Goal: Task Accomplishment & Management: Complete application form

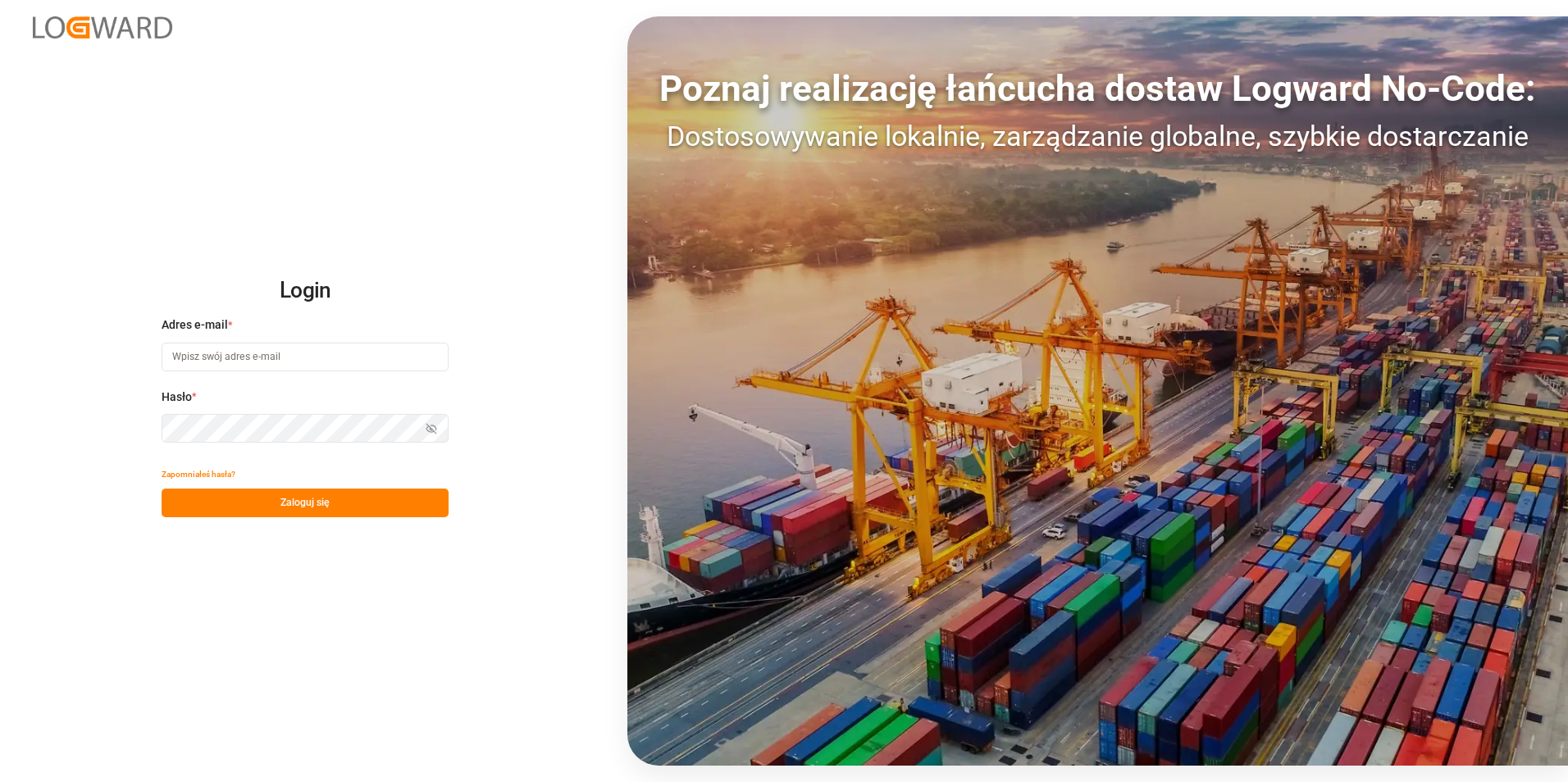
type input "[PERSON_NAME][EMAIL_ADDRESS][DOMAIN_NAME]"
click at [227, 490] on button "Zaloguj się" at bounding box center [305, 503] width 287 height 29
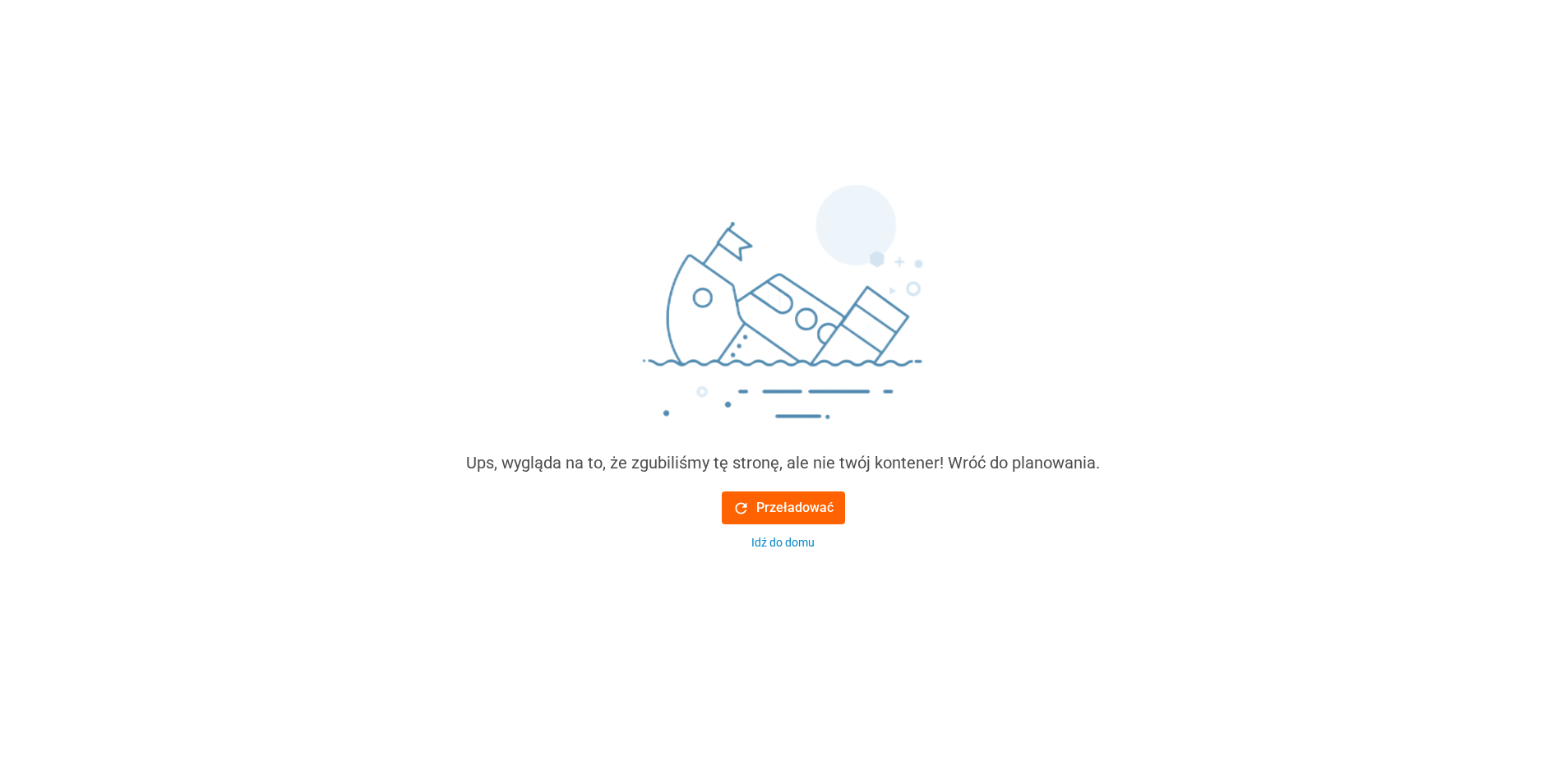
click at [772, 507] on font "Przeładować" at bounding box center [794, 508] width 77 height 20
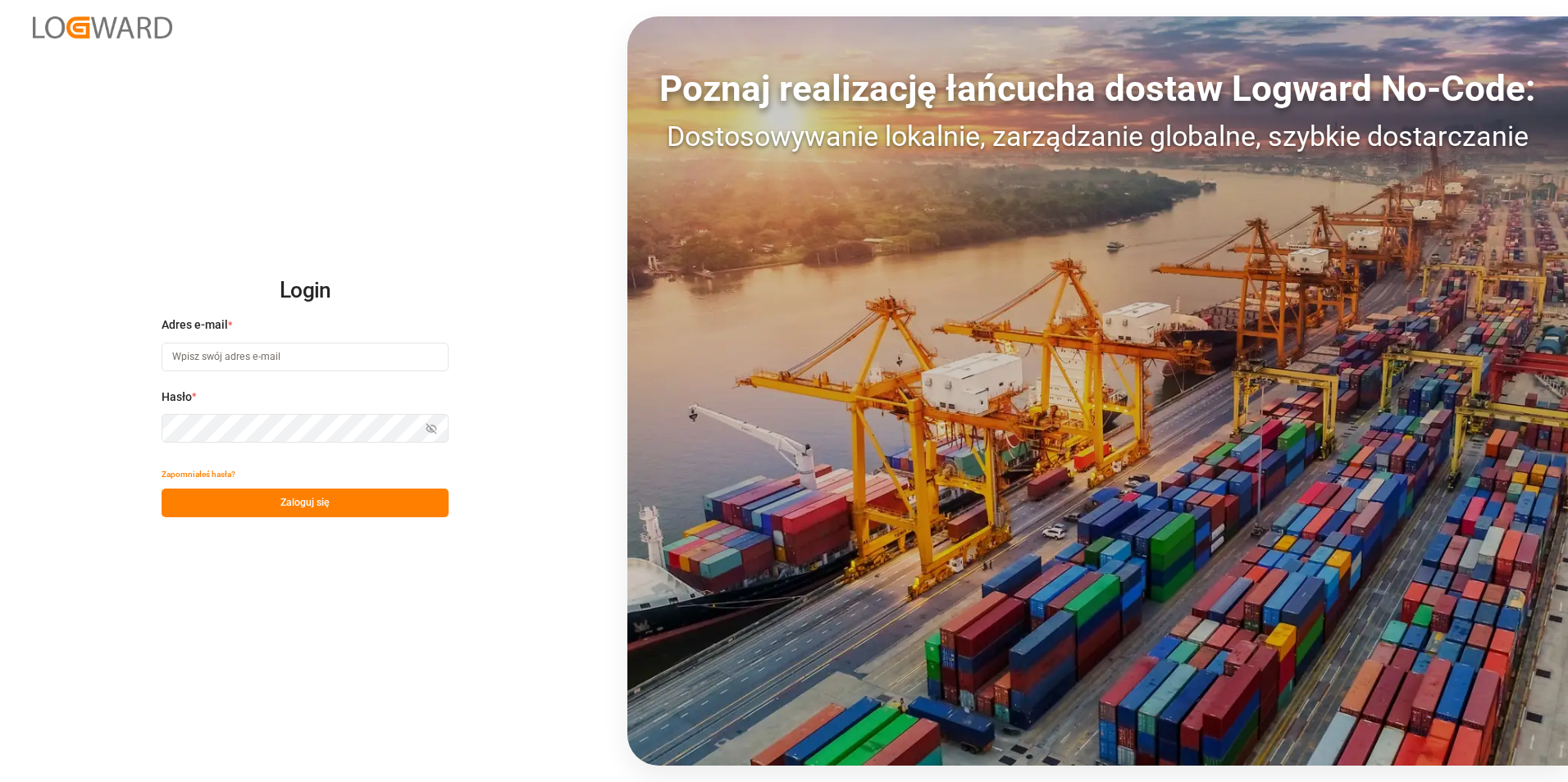
type input "[PERSON_NAME][EMAIL_ADDRESS][DOMAIN_NAME]"
click at [316, 511] on button "Zaloguj się" at bounding box center [305, 503] width 287 height 29
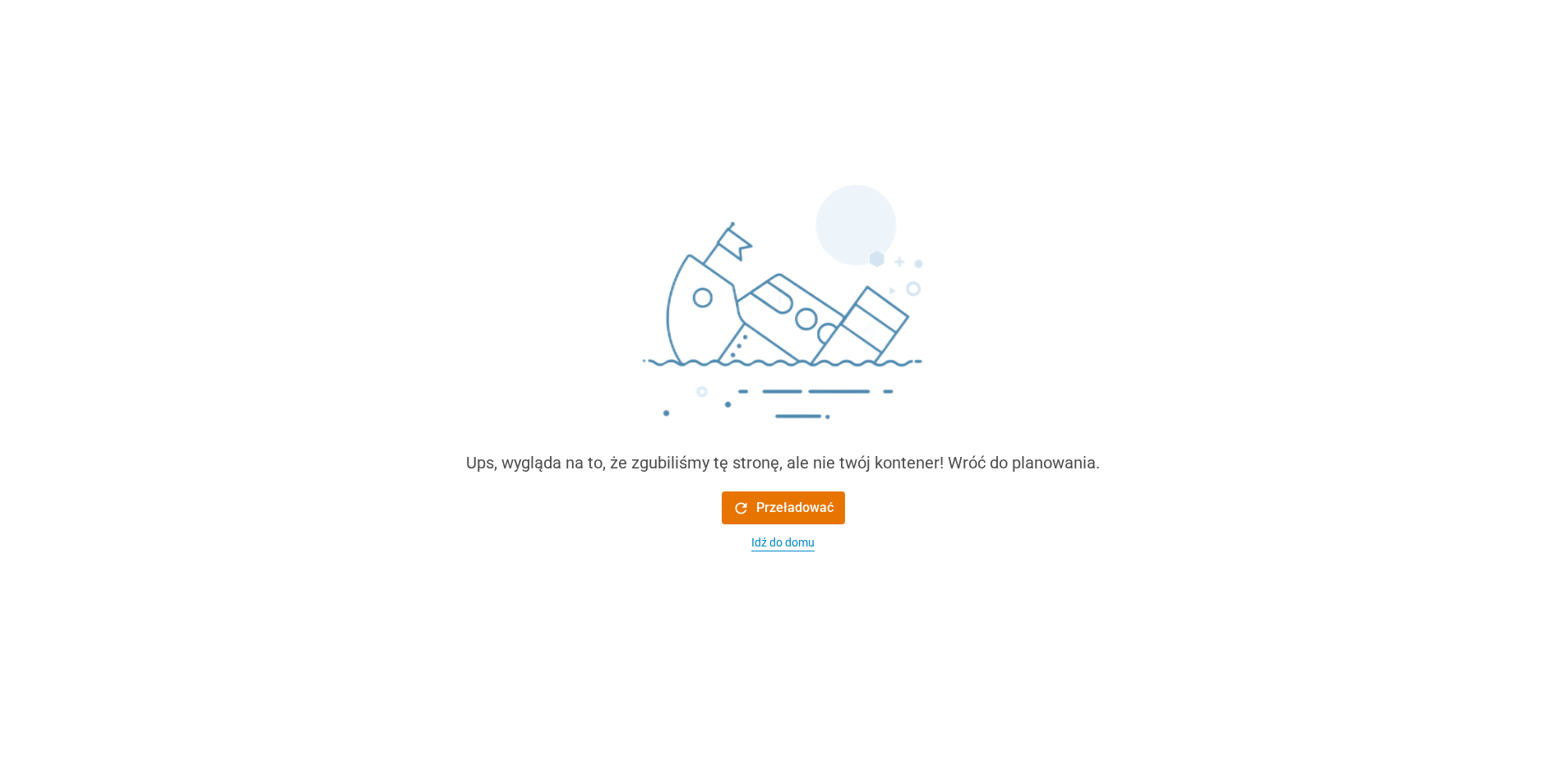
click at [781, 542] on div "Idź do domu" at bounding box center [783, 542] width 63 height 17
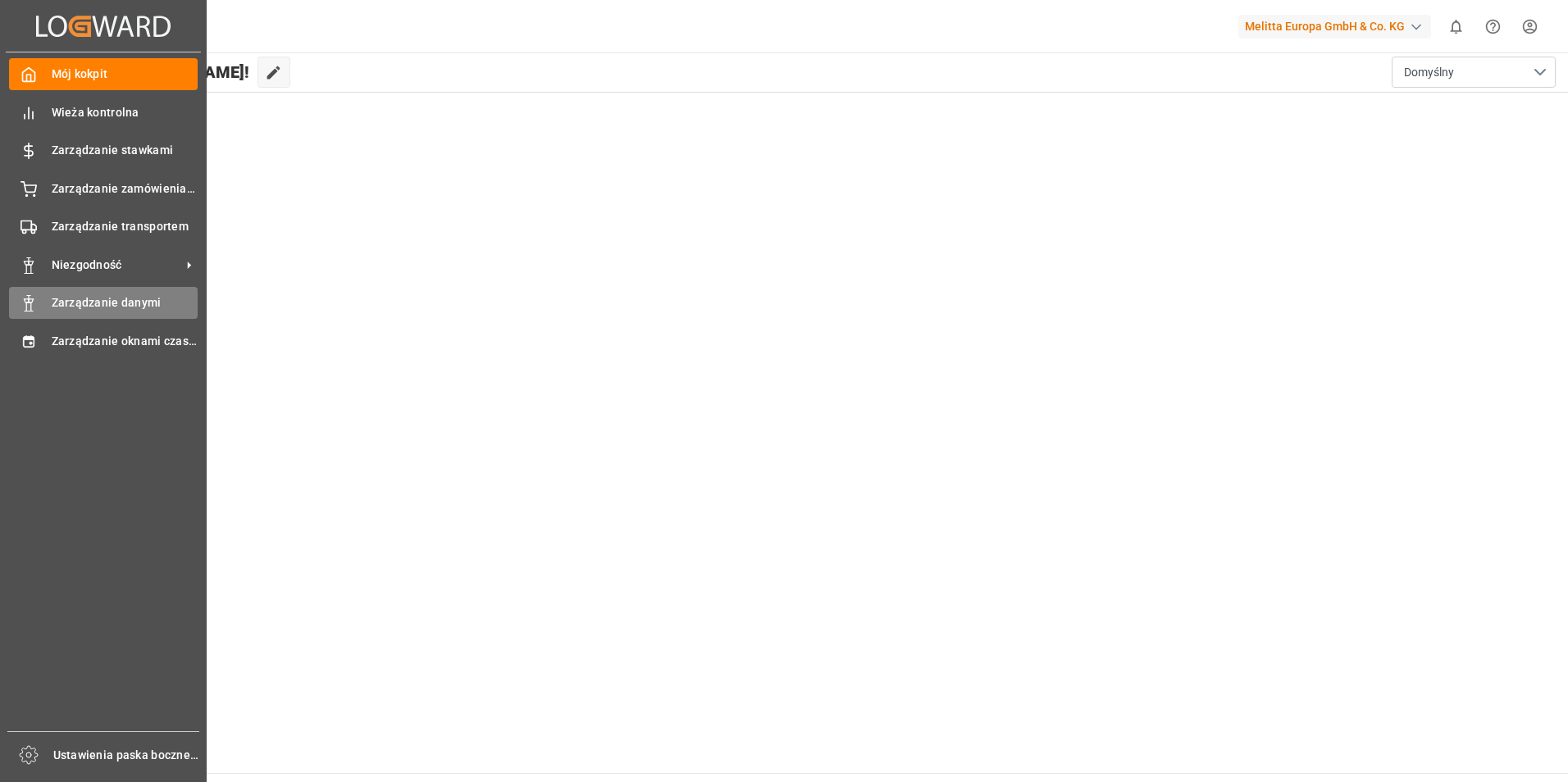
click at [99, 297] on span "Zarządzanie danymi" at bounding box center [124, 302] width 147 height 17
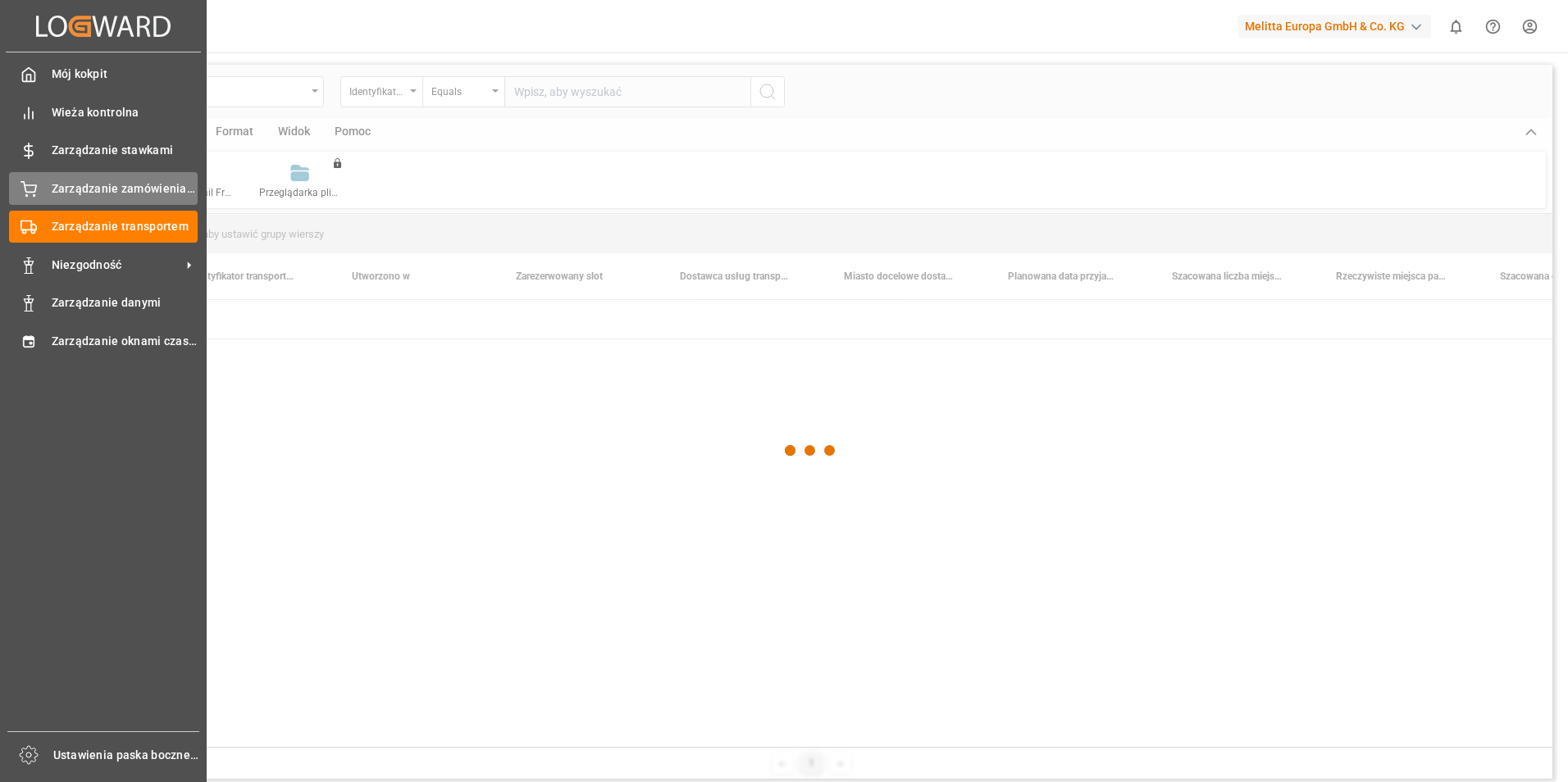
click at [52, 191] on span "Zarządzanie zamówieniami" at bounding box center [124, 189] width 147 height 17
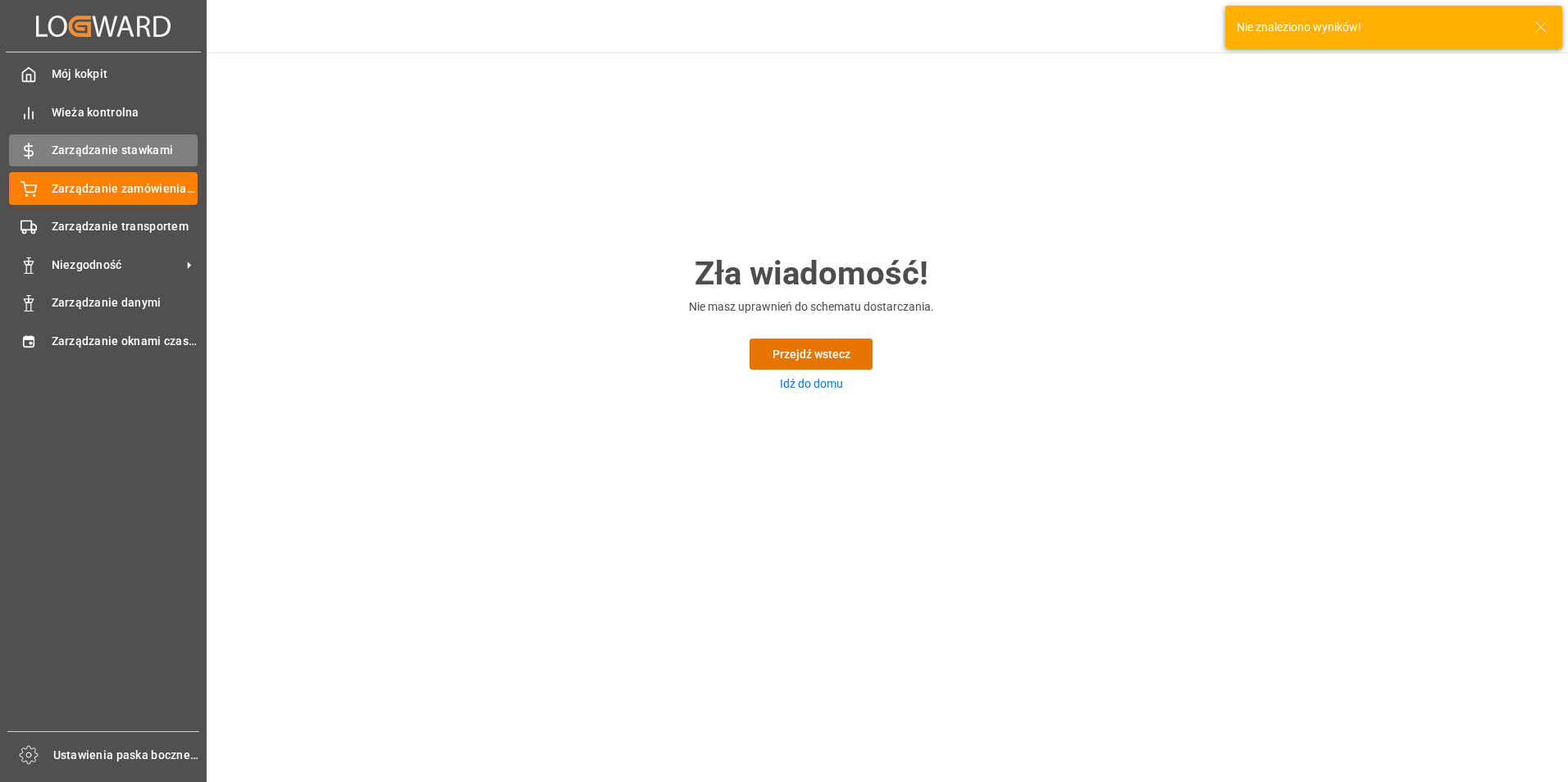
click at [84, 154] on span "Zarządzanie stawkami" at bounding box center [124, 150] width 147 height 17
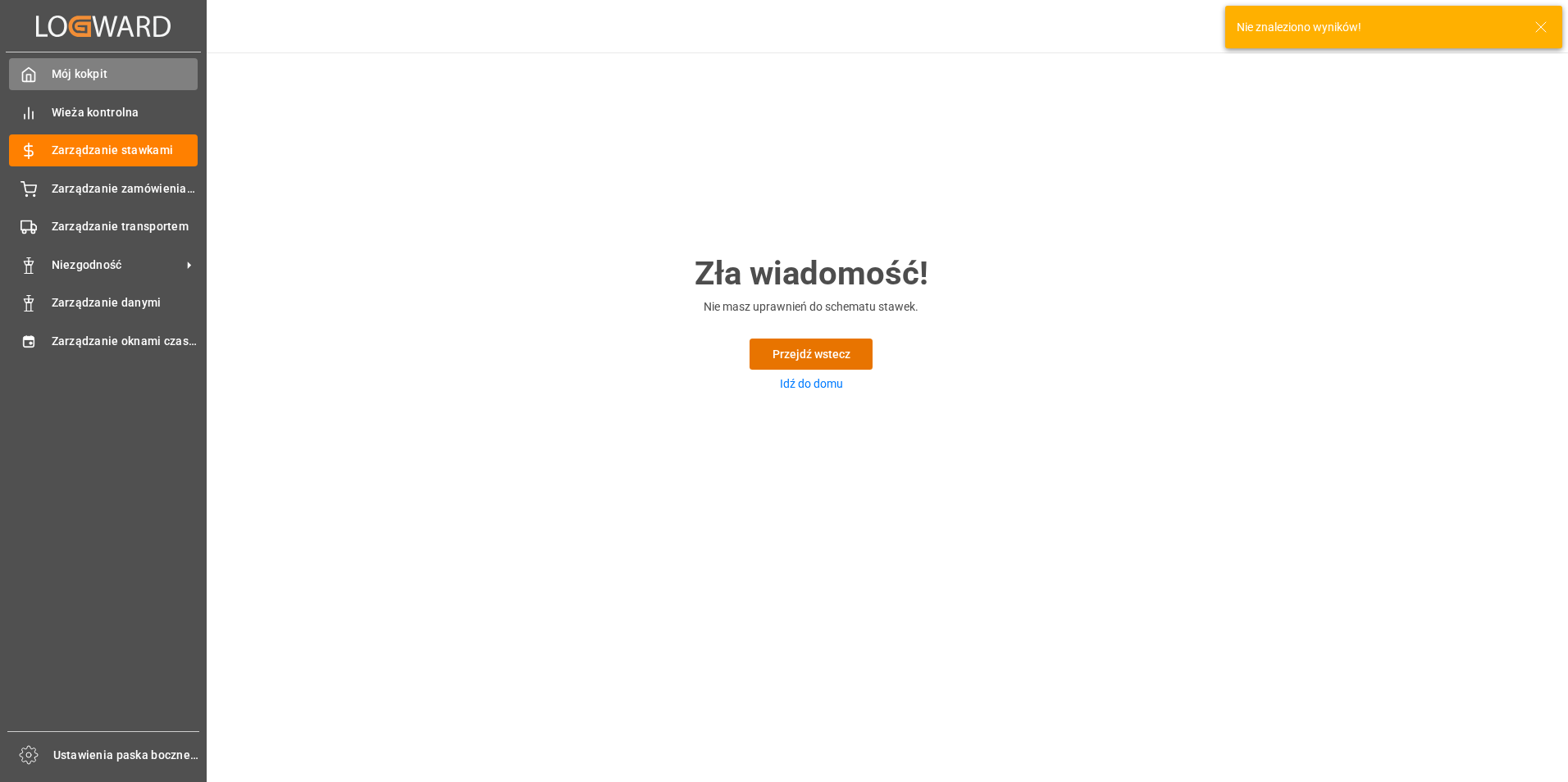
click at [117, 84] on div "Mój kokpit Mój kokpit" at bounding box center [104, 74] width 189 height 32
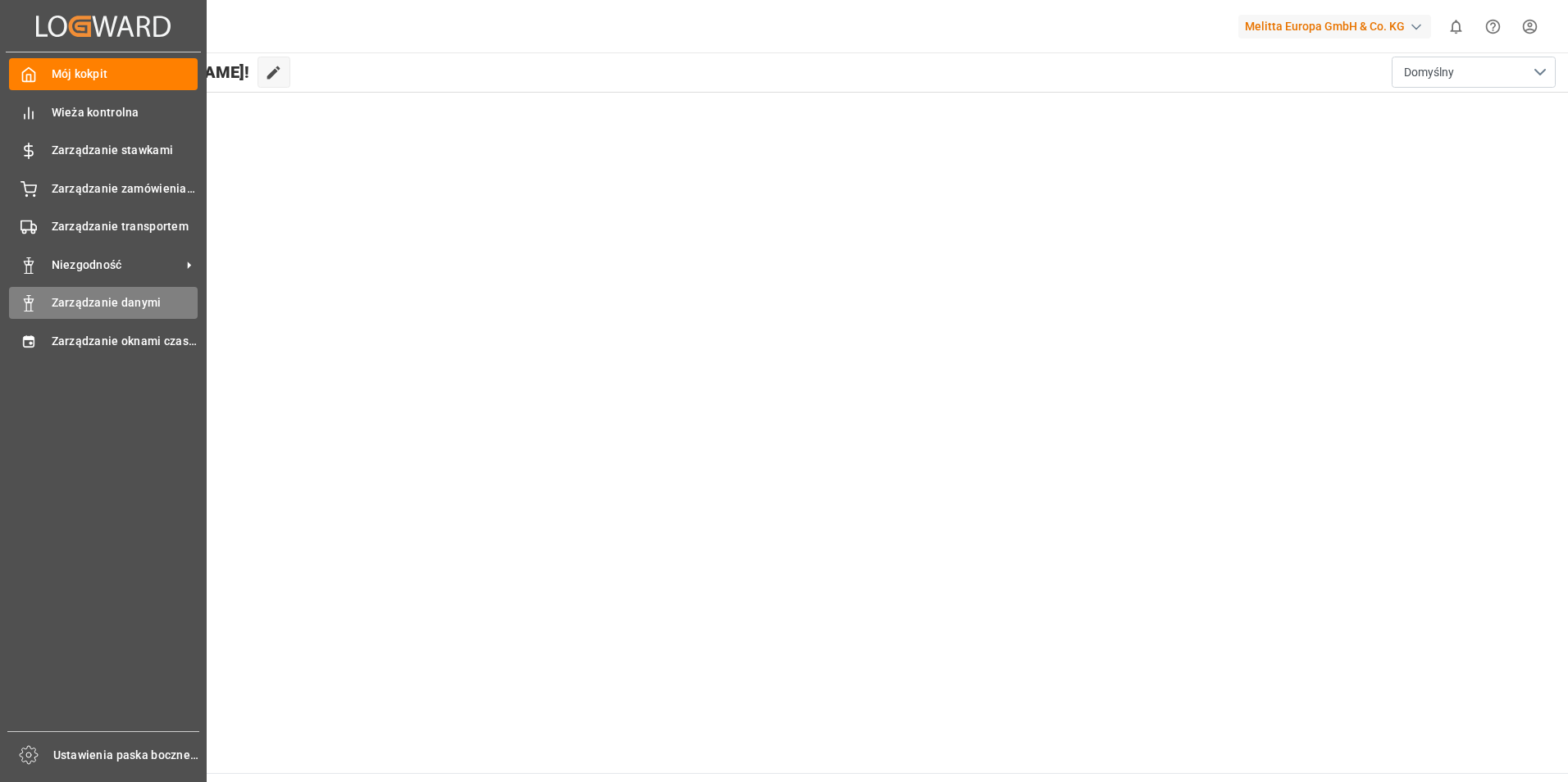
click at [107, 303] on span "Zarządzanie danymi" at bounding box center [124, 302] width 147 height 17
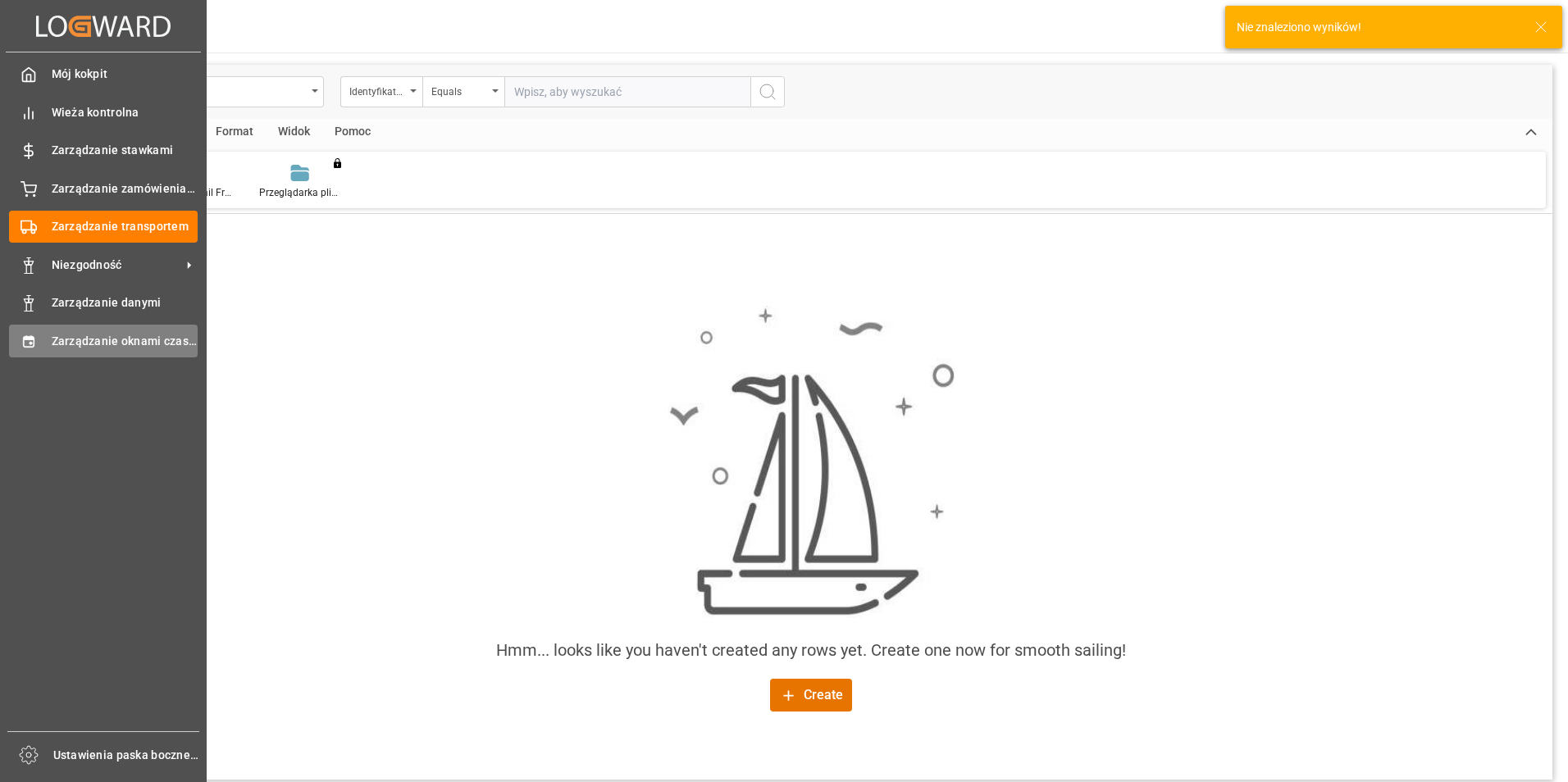
click at [105, 339] on span "Zarządzanie oknami czasowymi" at bounding box center [124, 341] width 147 height 17
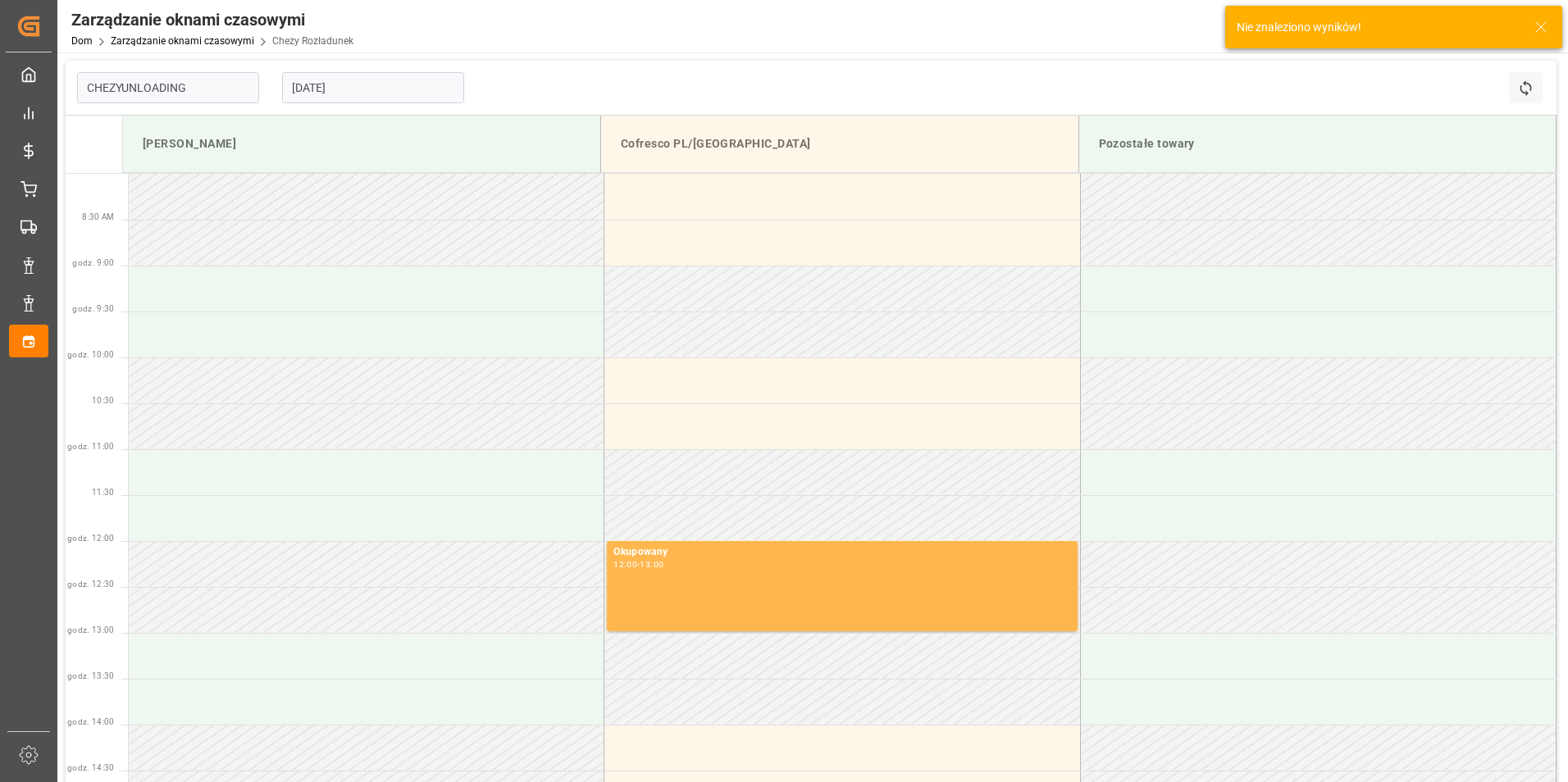
type input "Chezy Unloading"
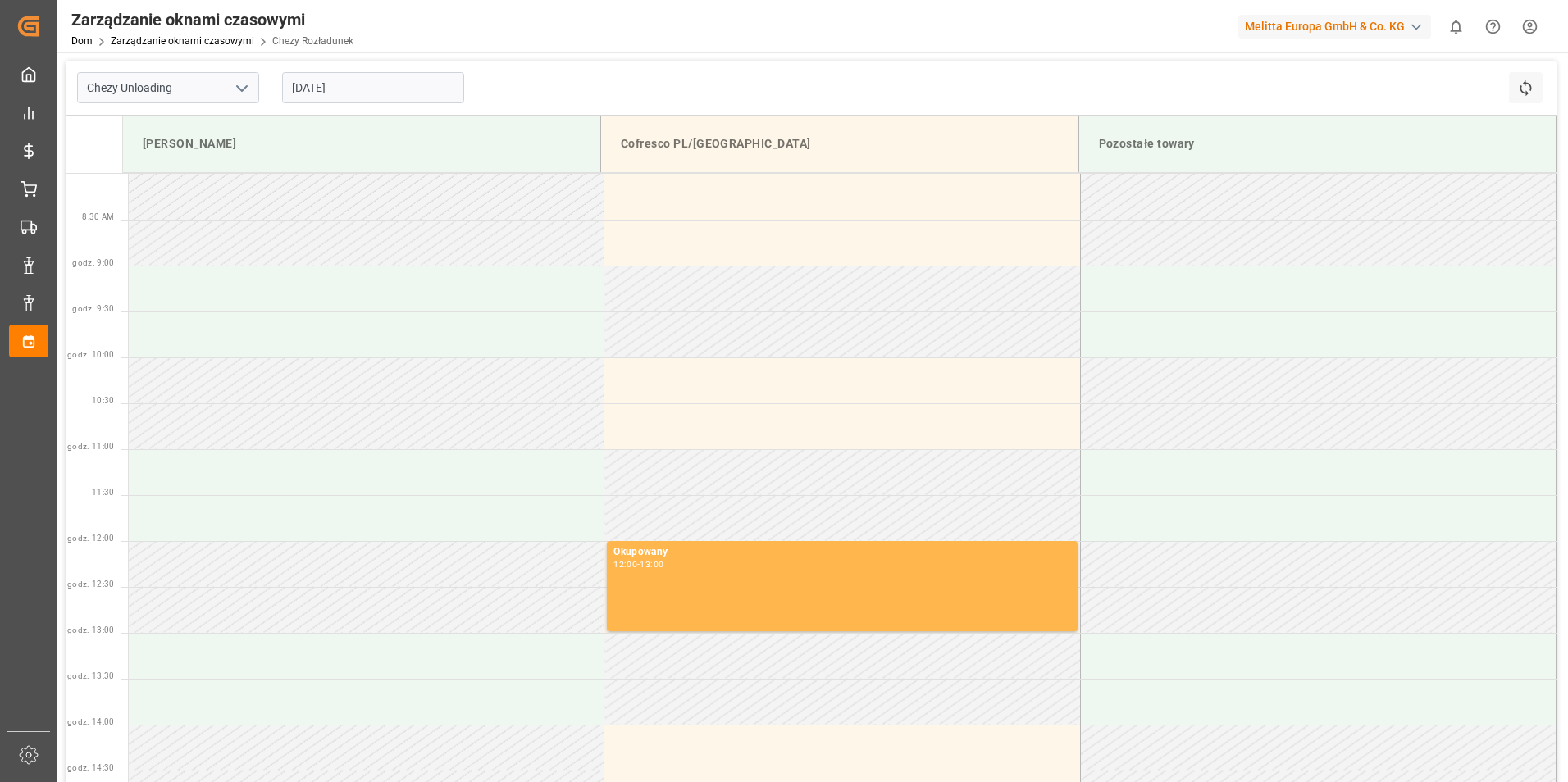
click at [332, 88] on input "[DATE]" at bounding box center [373, 88] width 182 height 31
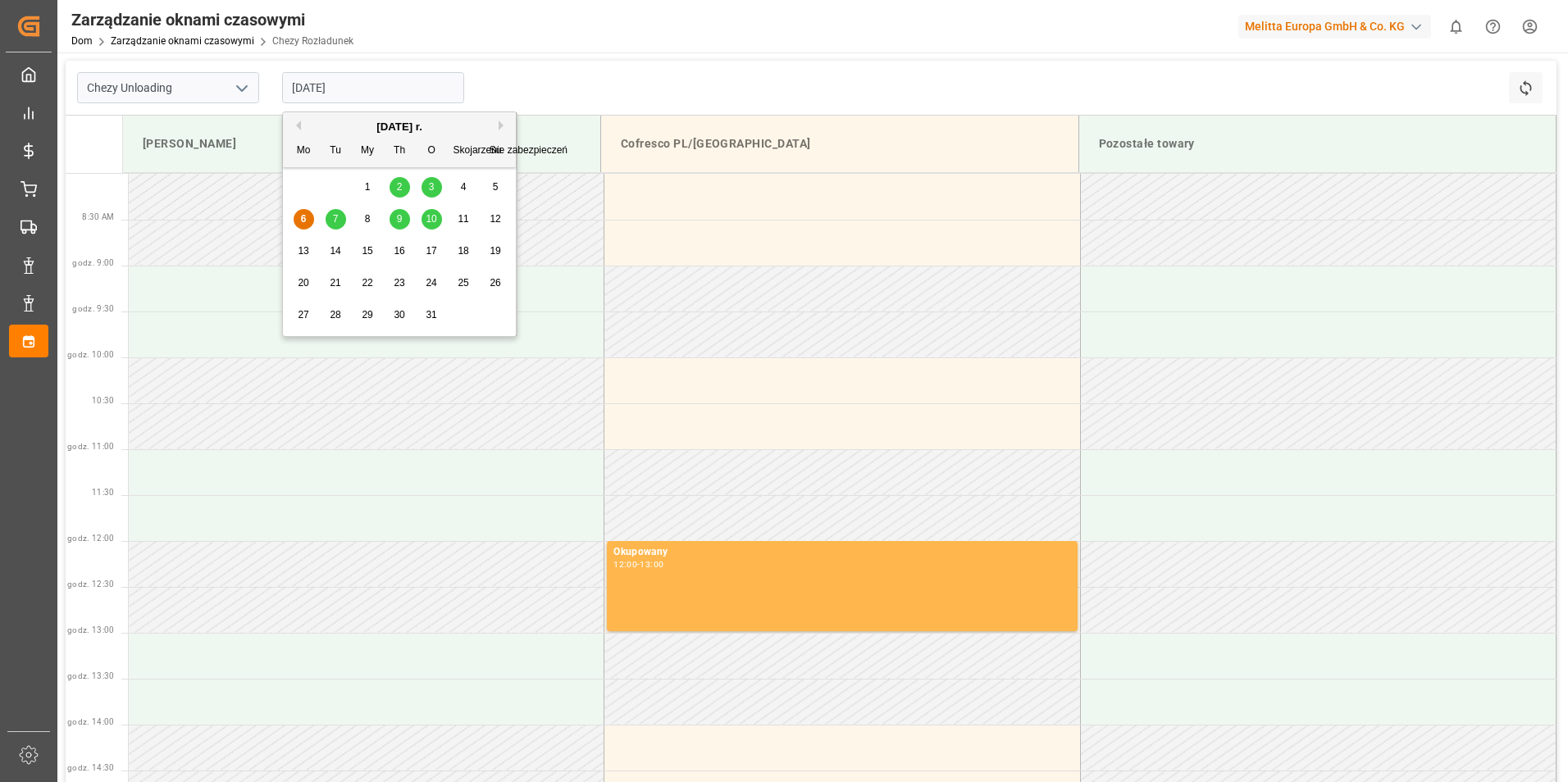
click at [305, 224] on span "6" at bounding box center [303, 219] width 6 height 12
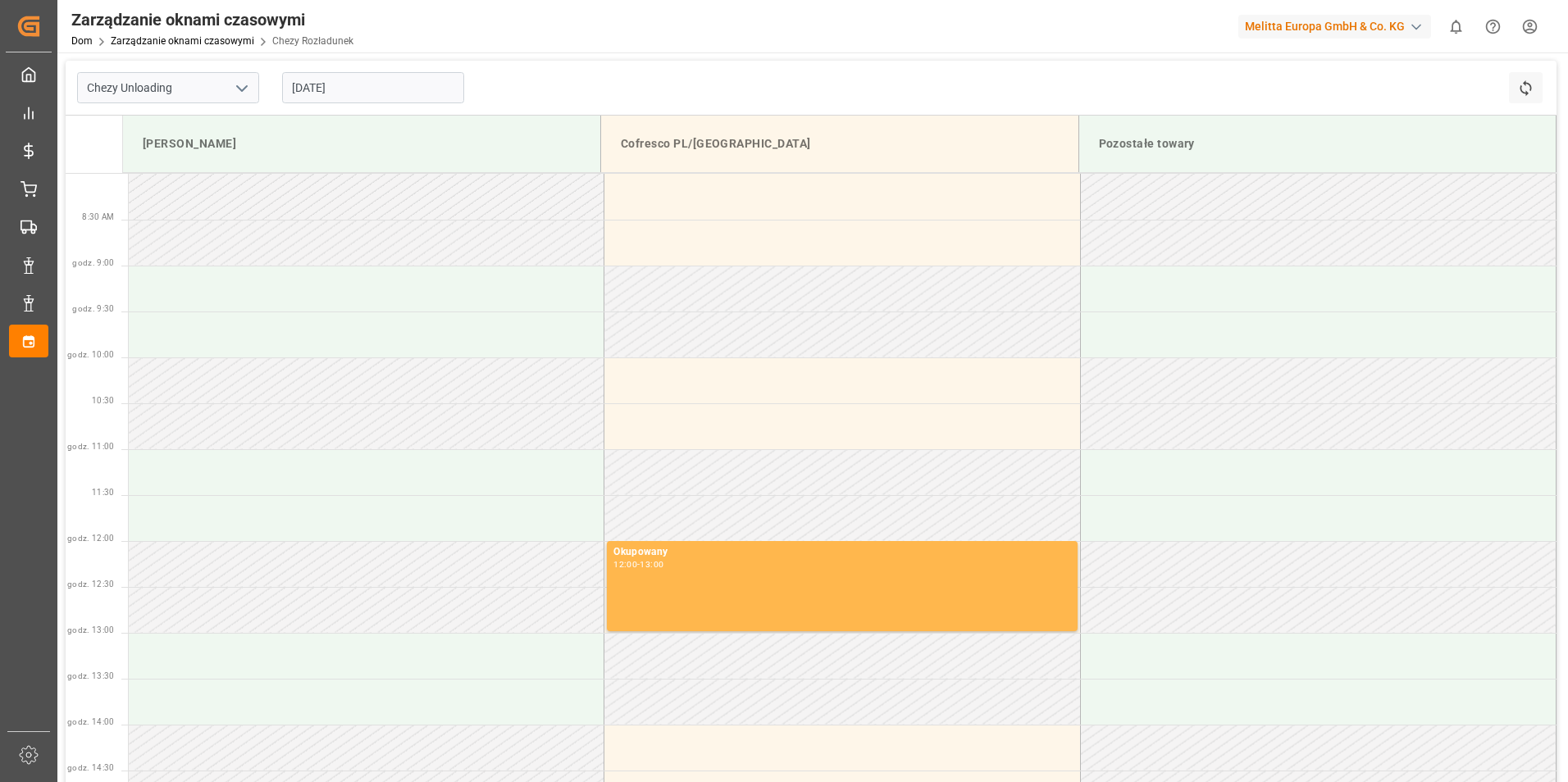
click at [327, 94] on input "[DATE]" at bounding box center [373, 88] width 182 height 31
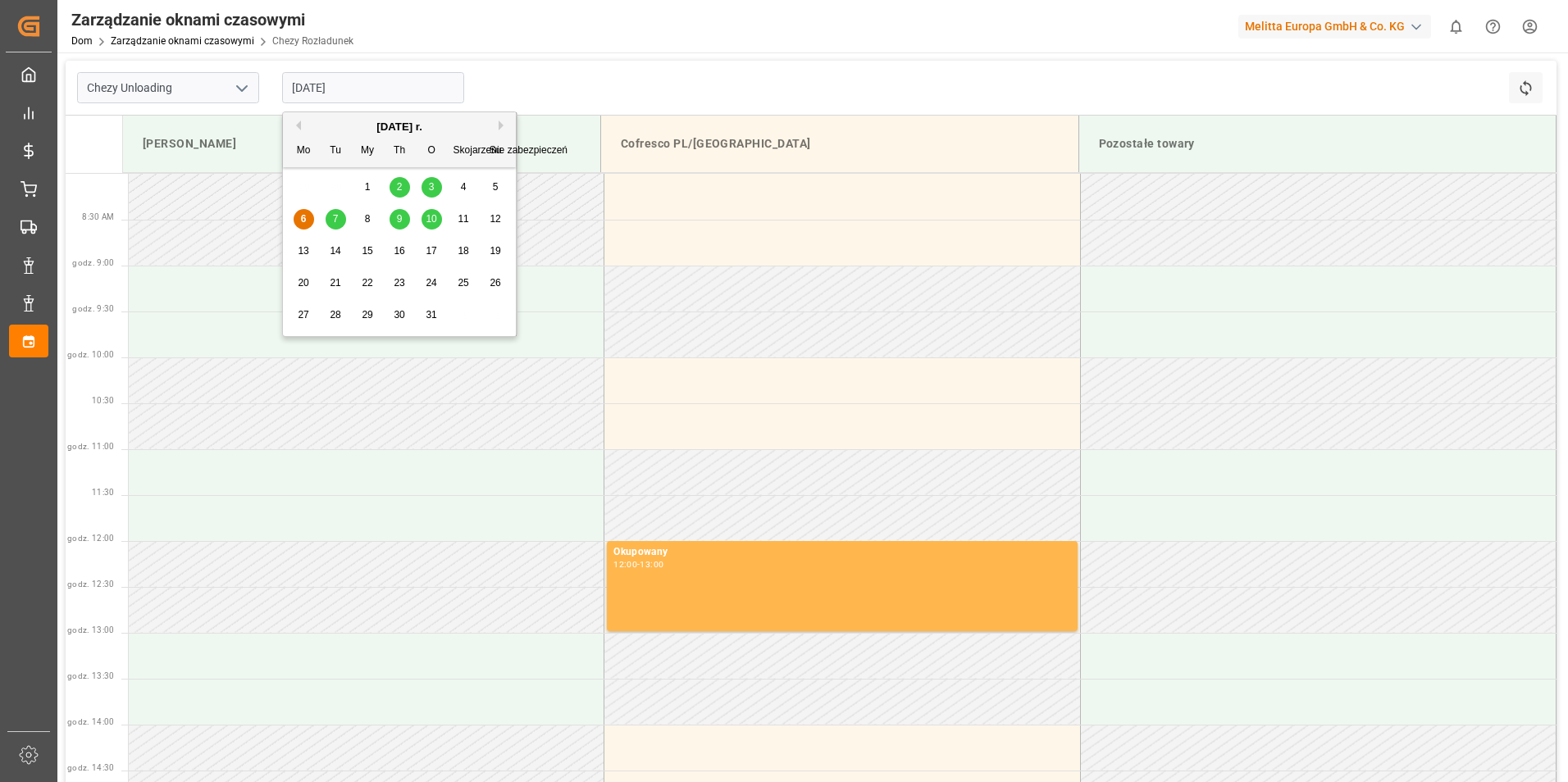
click at [343, 219] on div "7" at bounding box center [336, 220] width 21 height 20
type input "[DATE]"
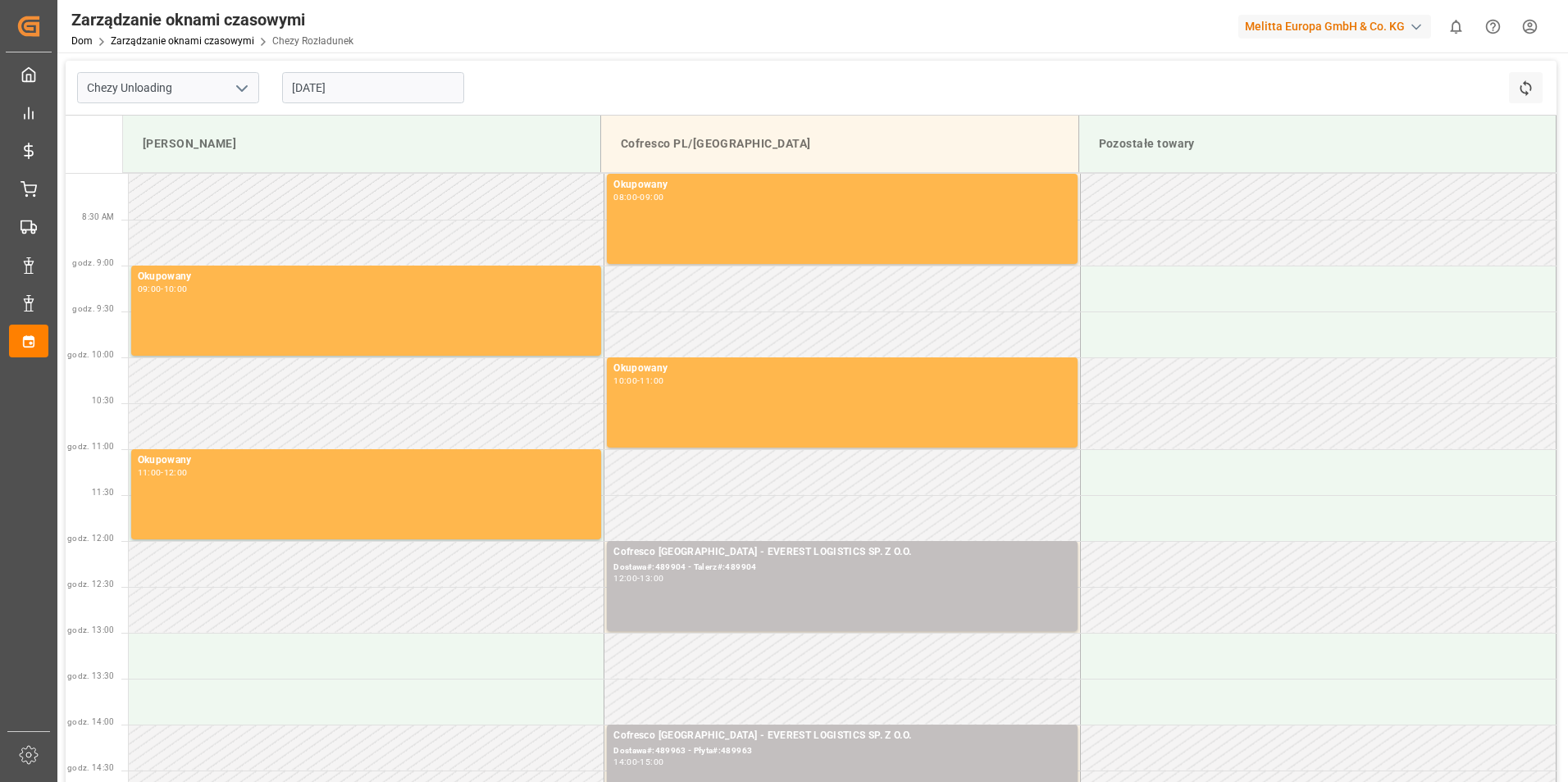
click at [331, 90] on input "[DATE]" at bounding box center [373, 88] width 182 height 31
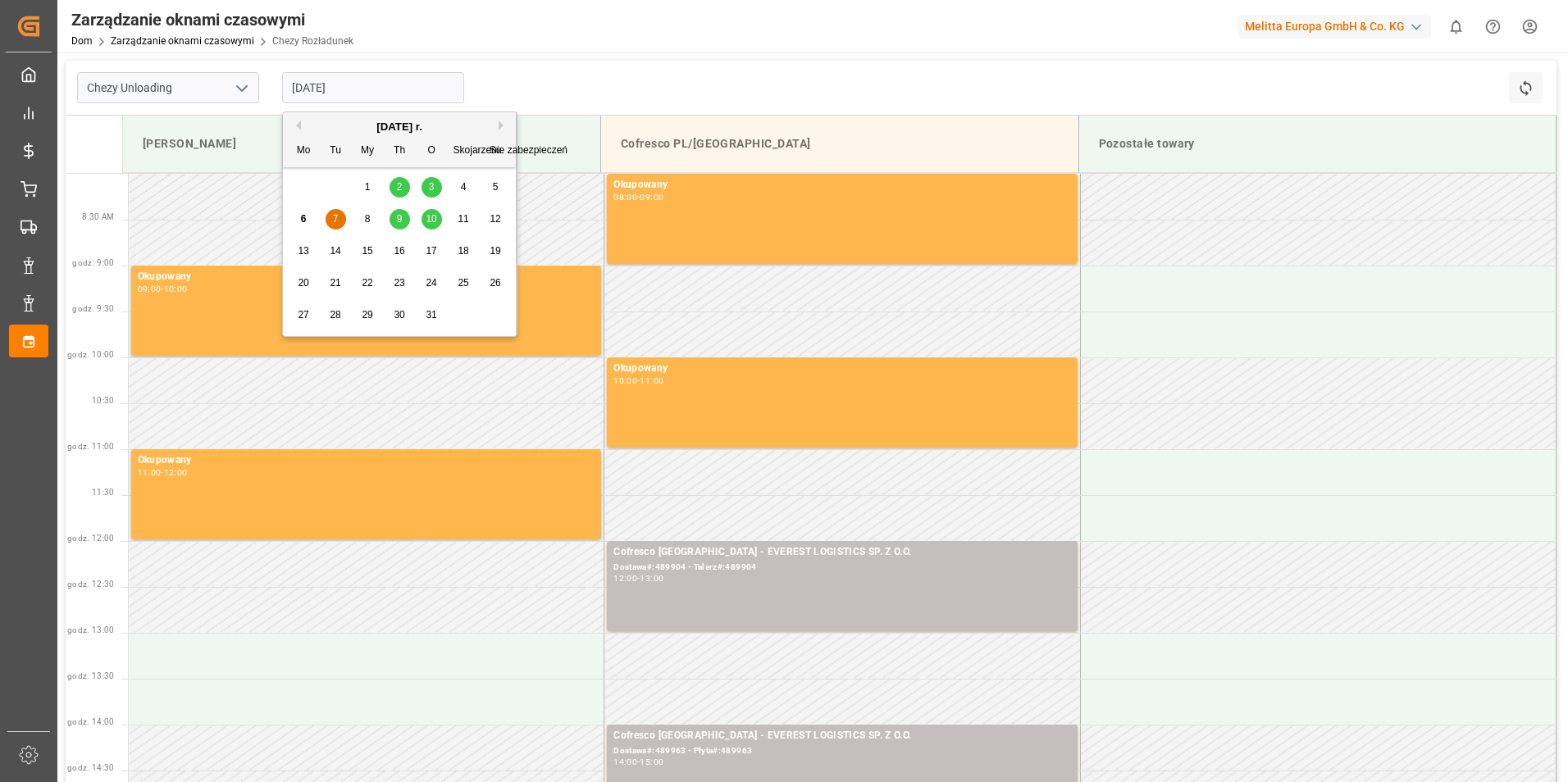
click at [332, 89] on input "[DATE]" at bounding box center [373, 88] width 182 height 31
click at [463, 629] on td at bounding box center [366, 610] width 476 height 46
